Goal: Find specific page/section: Find specific page/section

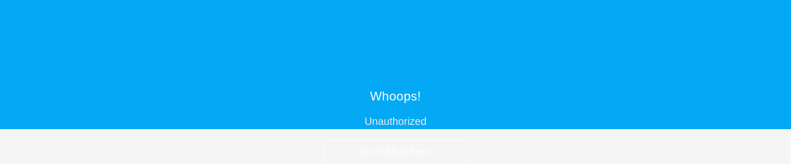
scroll to position [35, 0]
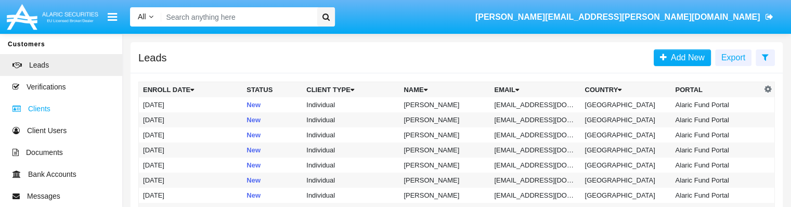
click at [41, 111] on span "Clients" at bounding box center [39, 109] width 22 height 11
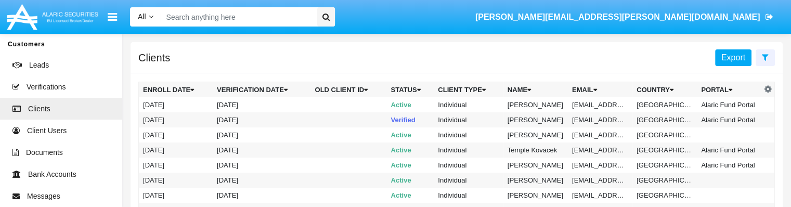
click at [721, 58] on button "Export" at bounding box center [733, 57] width 36 height 17
click at [466, 53] on div "Clients Export" at bounding box center [457, 57] width 652 height 31
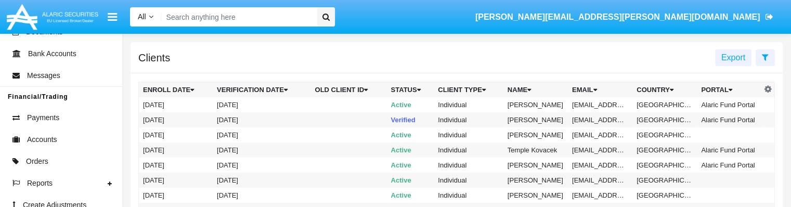
scroll to position [121, 0]
click at [44, 143] on span "Accounts" at bounding box center [42, 139] width 30 height 11
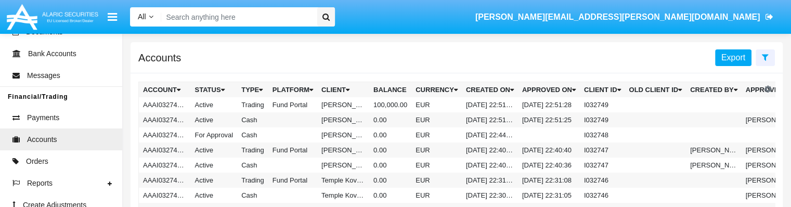
click at [727, 60] on span "Export" at bounding box center [733, 57] width 24 height 9
click at [41, 163] on span "Orders" at bounding box center [37, 161] width 22 height 11
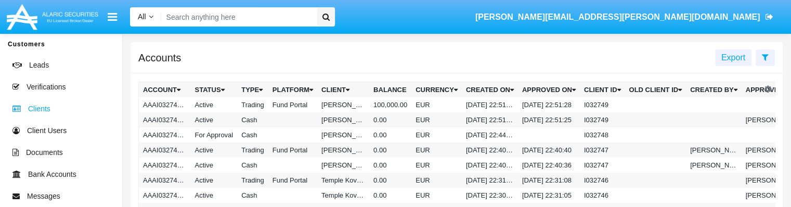
click at [36, 109] on span "Clients" at bounding box center [39, 109] width 22 height 11
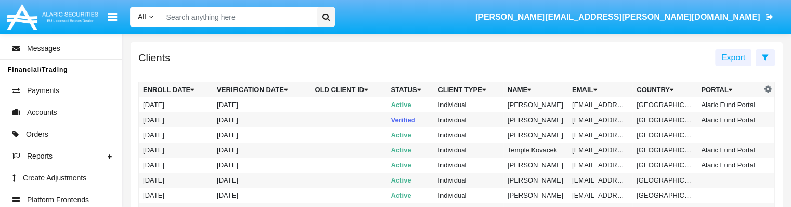
scroll to position [148, 0]
click at [38, 138] on span "Orders" at bounding box center [37, 134] width 22 height 11
